Goal: Task Accomplishment & Management: Complete application form

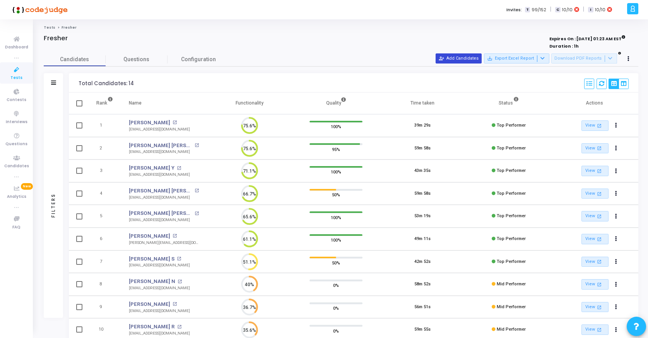
click at [462, 57] on button "person_add_alt Add Candidates" at bounding box center [459, 58] width 46 height 10
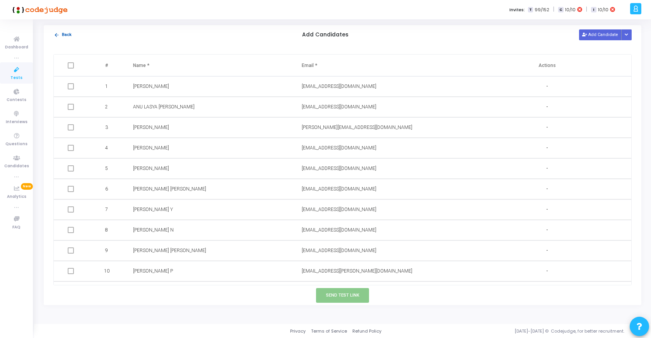
click at [65, 36] on button "arrow_back Back" at bounding box center [62, 34] width 19 height 7
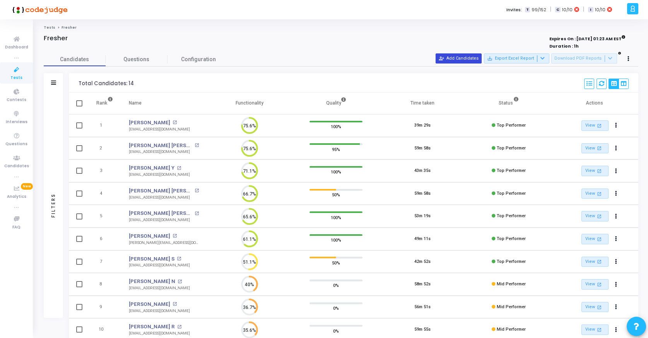
click at [458, 57] on button "person_add_alt Add Candidates" at bounding box center [459, 58] width 46 height 10
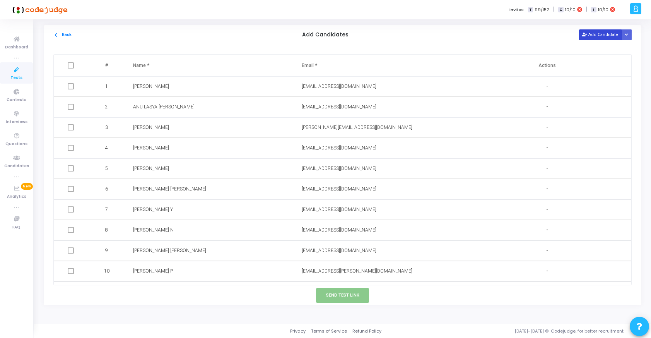
click at [606, 32] on button "Add Candidate" at bounding box center [600, 34] width 43 height 10
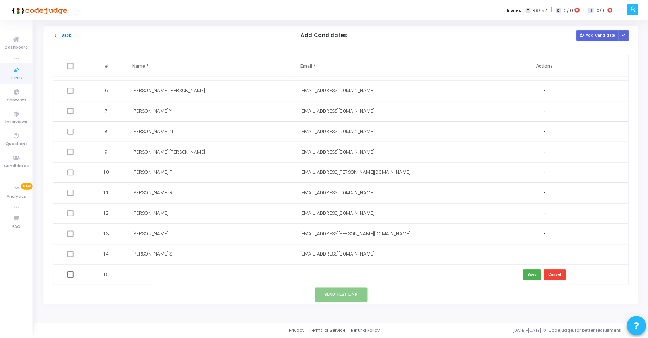
scroll to position [99, 0]
click at [312, 276] on input "text" at bounding box center [355, 274] width 106 height 13
paste input "[EMAIL_ADDRESS][DOMAIN_NAME]"
type input "[EMAIL_ADDRESS][DOMAIN_NAME]"
click at [245, 276] on div at bounding box center [209, 274] width 152 height 13
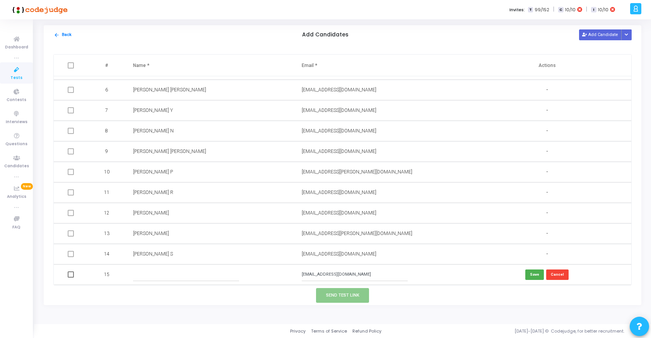
click at [216, 277] on input "text" at bounding box center [186, 274] width 106 height 13
type input "Nagamallesh N"
click at [533, 273] on button "Save" at bounding box center [535, 274] width 19 height 10
click at [69, 277] on span at bounding box center [71, 274] width 6 height 6
click at [70, 278] on input "checkbox" at bounding box center [70, 278] width 0 height 0
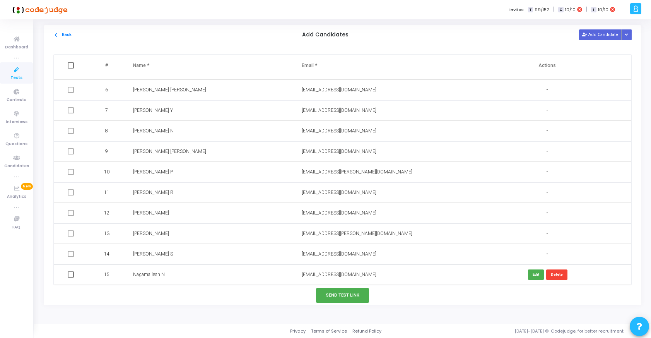
checkbox input "true"
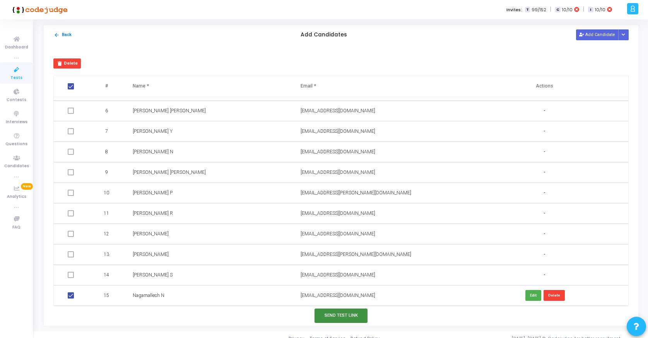
click at [329, 317] on button "Send Test Link" at bounding box center [341, 316] width 53 height 14
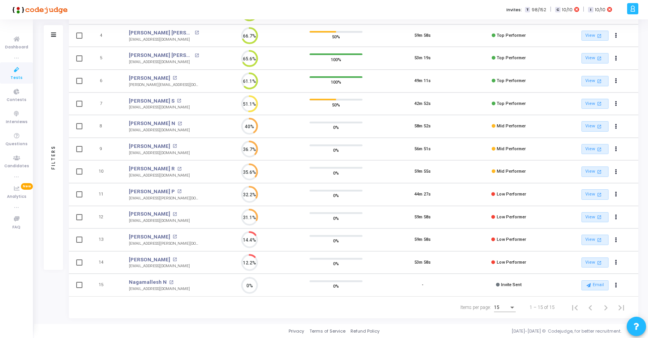
scroll to position [0, 0]
